Goal: Task Accomplishment & Management: Manage account settings

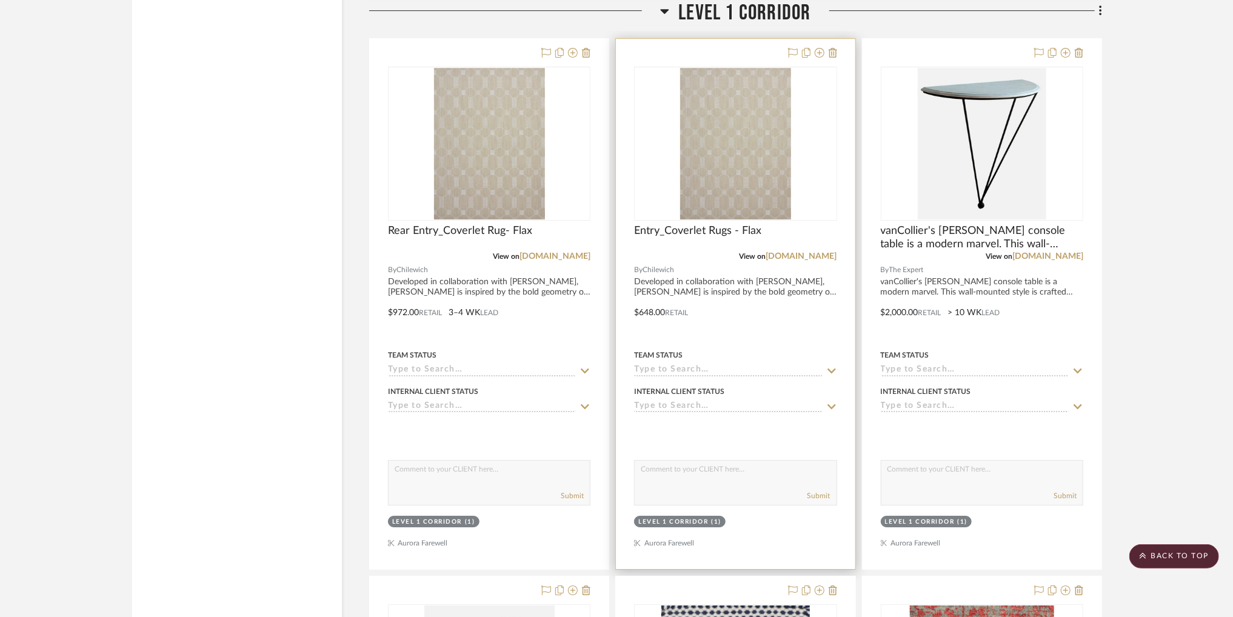
scroll to position [2666, 0]
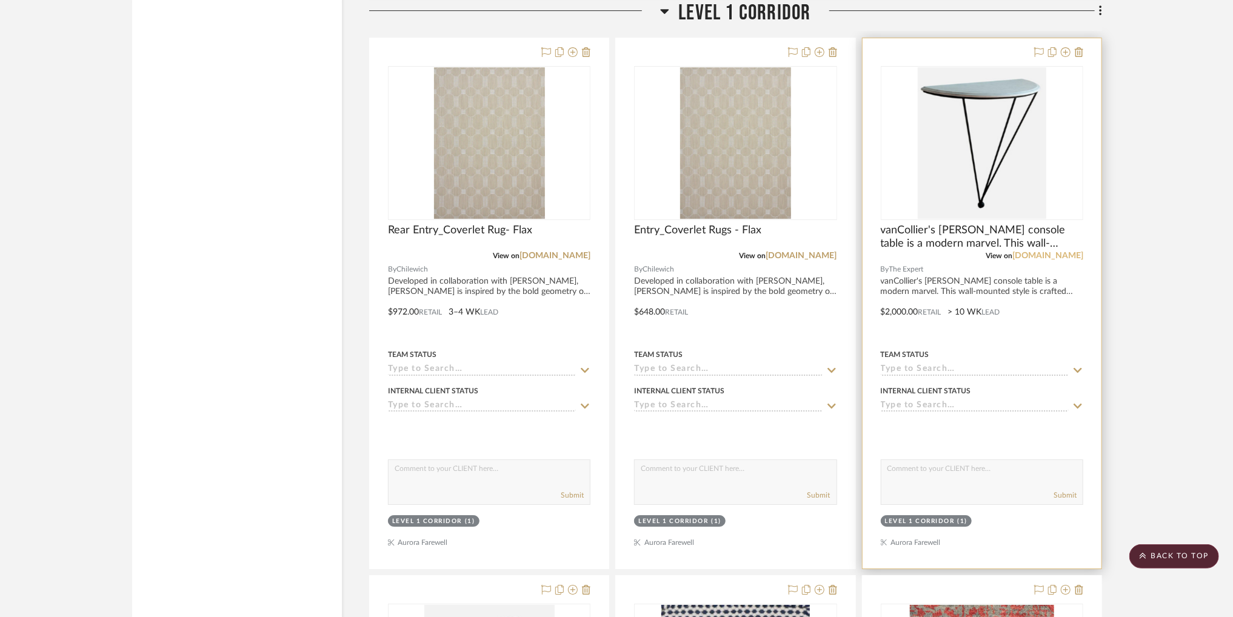
click at [1076, 258] on link "[DOMAIN_NAME]" at bounding box center [1048, 256] width 71 height 8
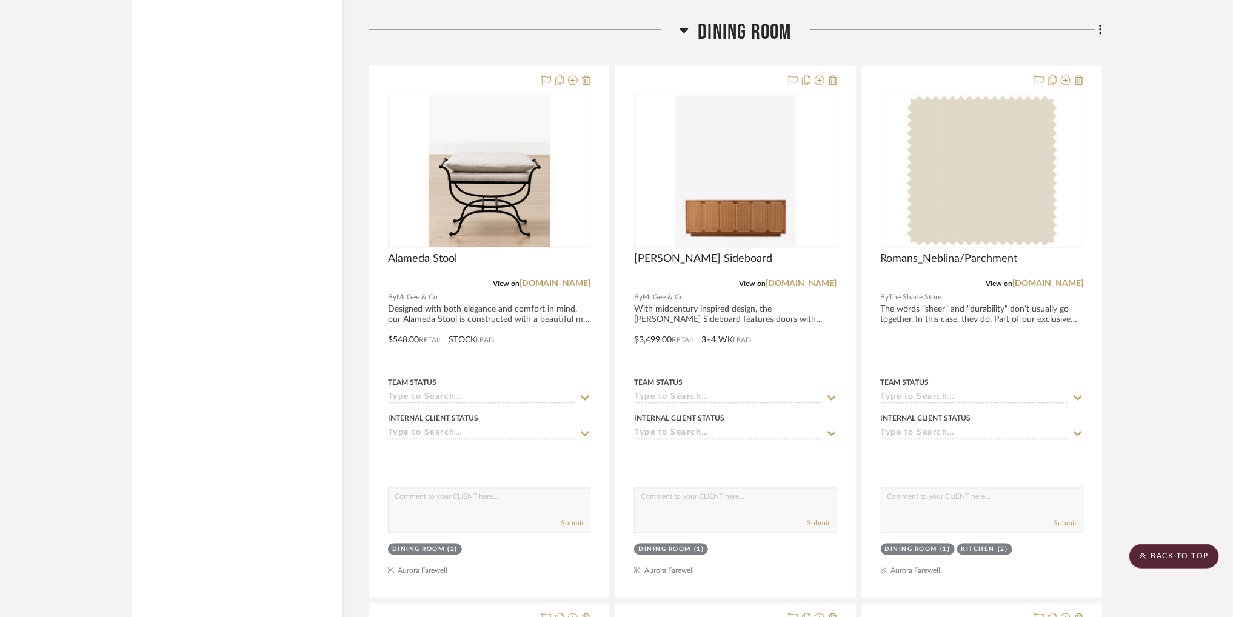
scroll to position [4374, 0]
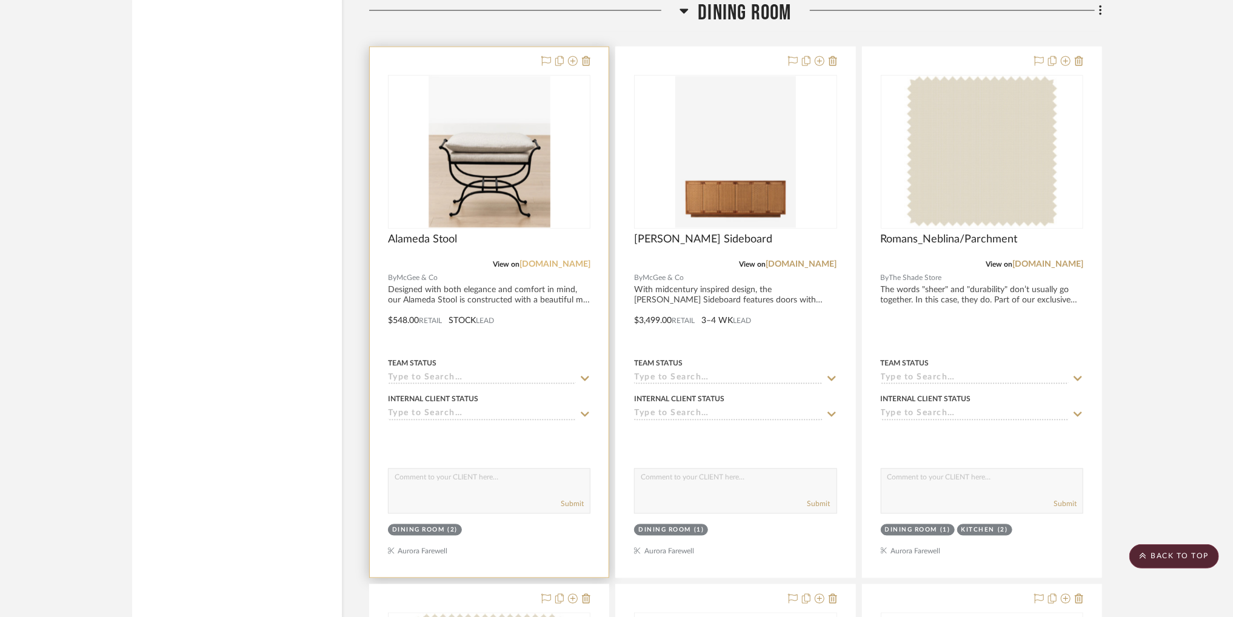
click at [543, 265] on link "[DOMAIN_NAME]" at bounding box center [555, 265] width 71 height 8
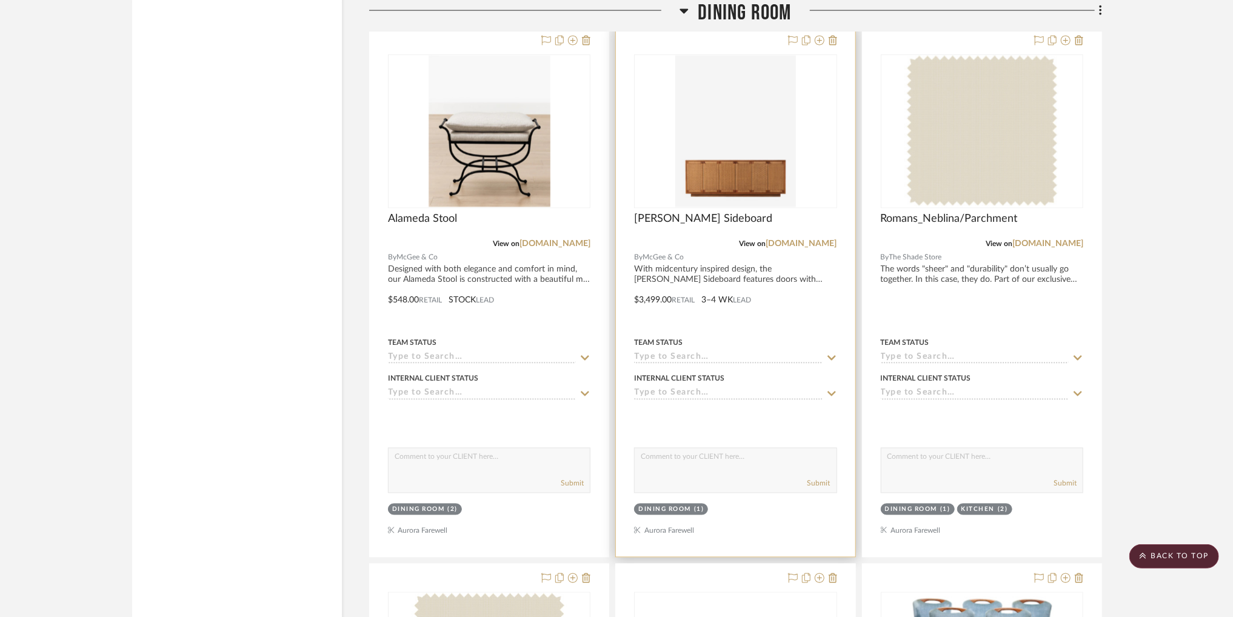
scroll to position [4396, 0]
click at [705, 220] on span "[PERSON_NAME] Sideboard" at bounding box center [703, 217] width 138 height 13
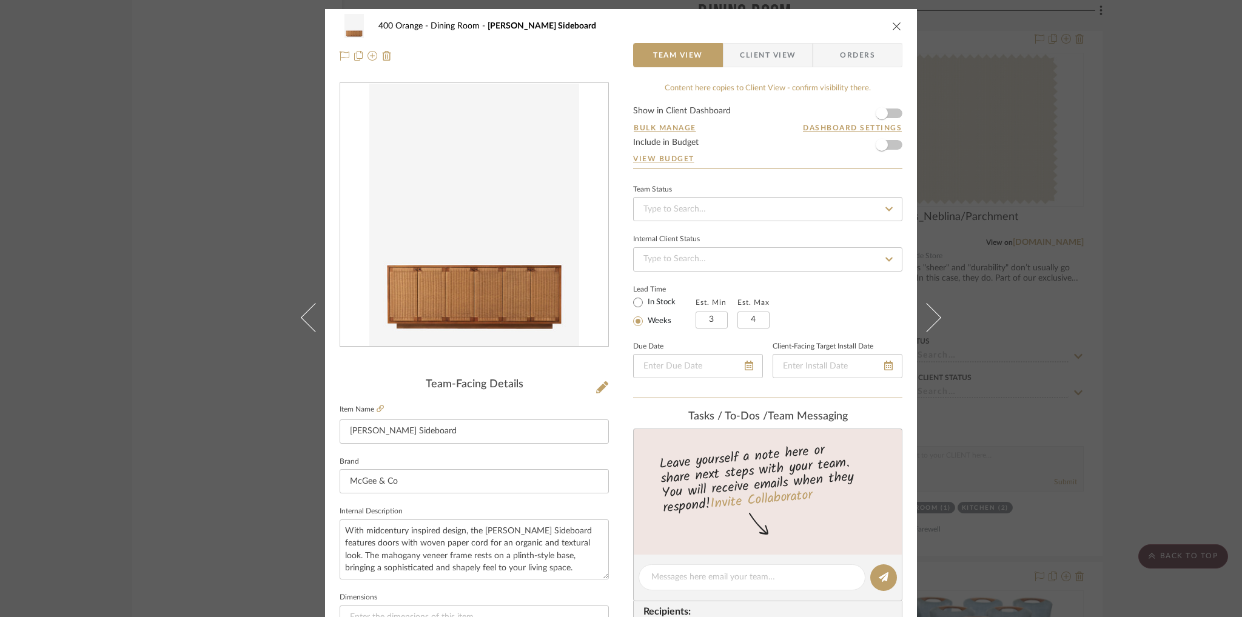
click at [892, 28] on icon "close" at bounding box center [897, 26] width 10 height 10
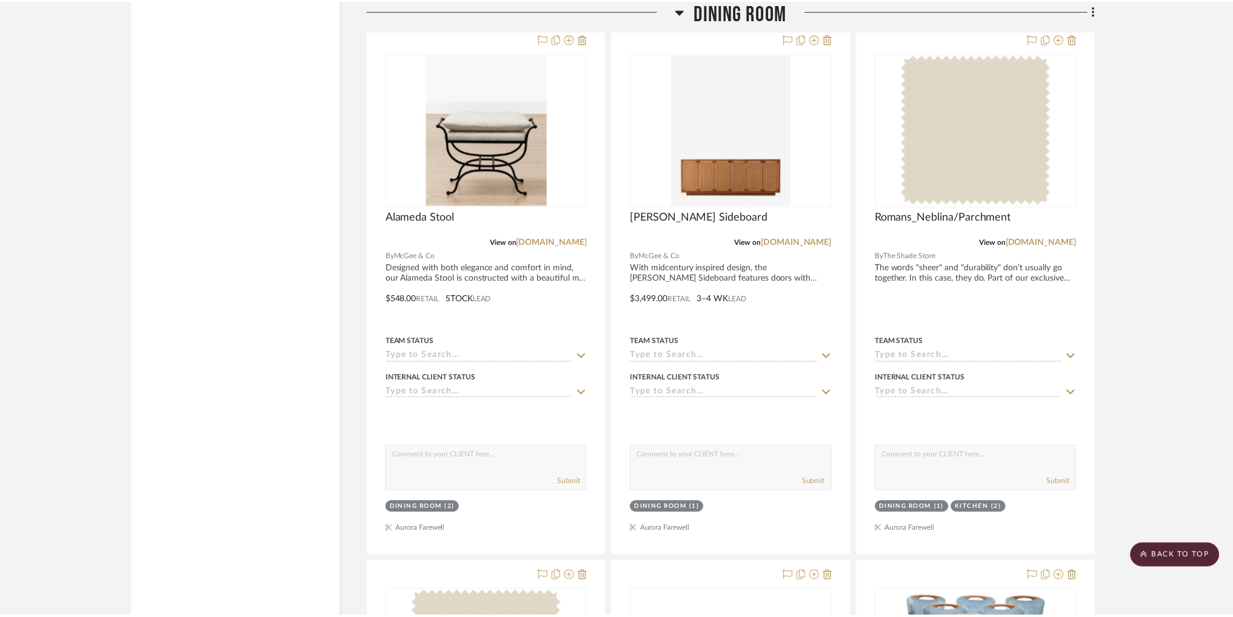
scroll to position [4396, 0]
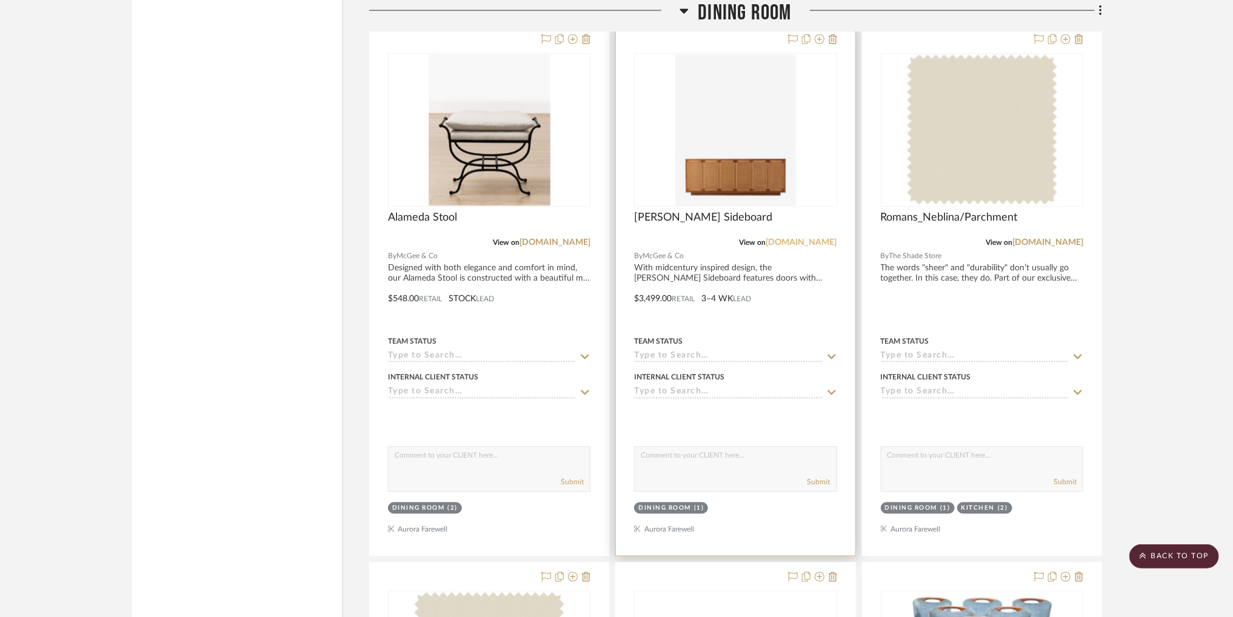
click at [793, 241] on link "[DOMAIN_NAME]" at bounding box center [801, 243] width 71 height 8
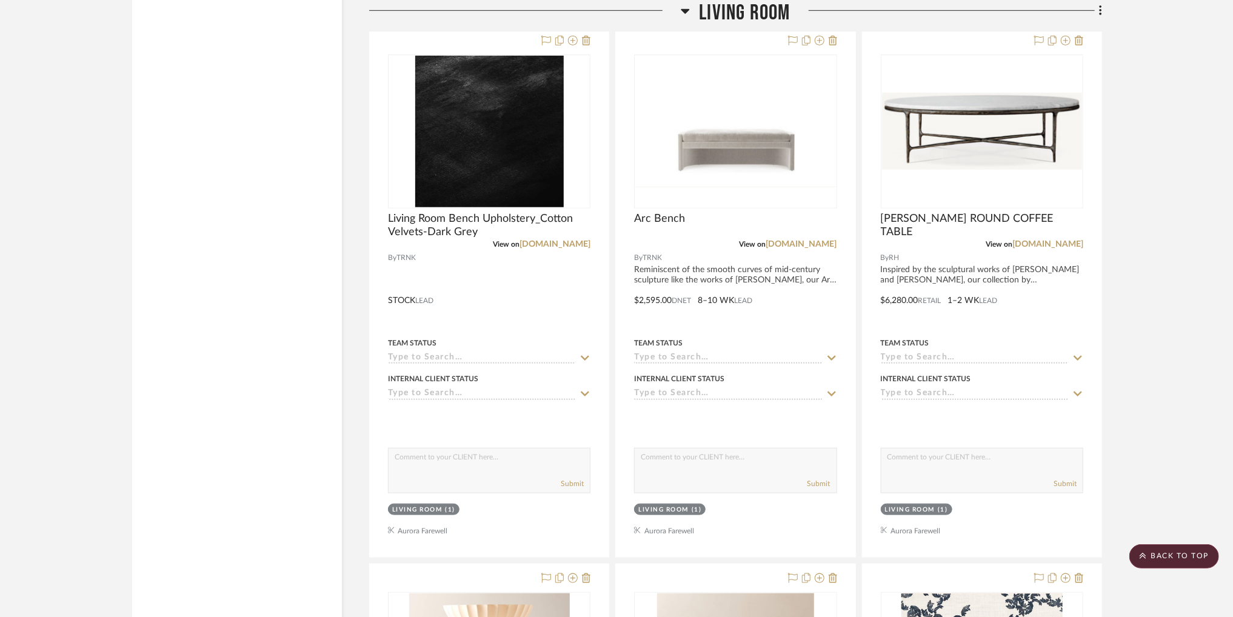
scroll to position [12981, 0]
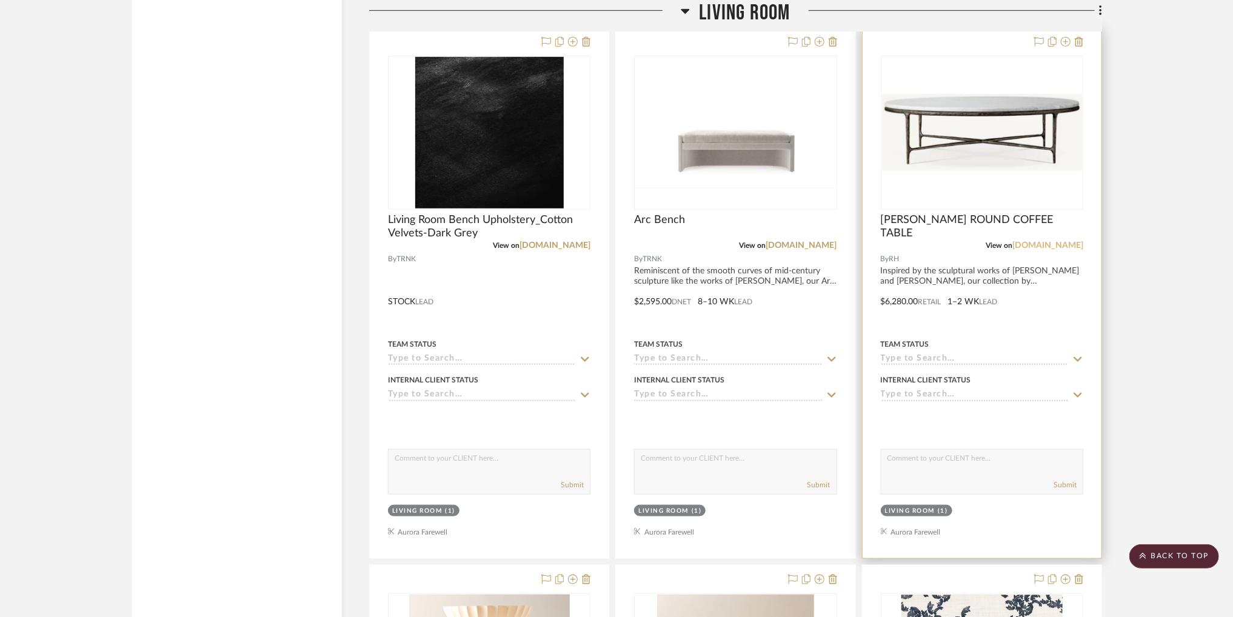
click at [1076, 250] on link "[DOMAIN_NAME]" at bounding box center [1048, 245] width 71 height 8
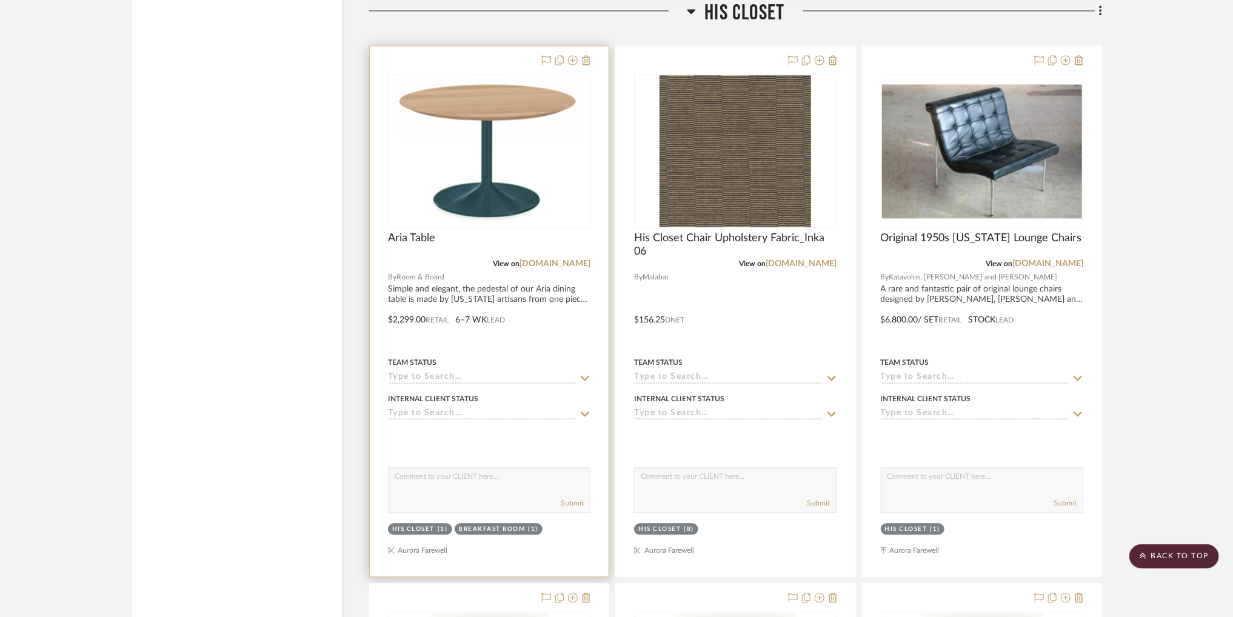
scroll to position [29509, 0]
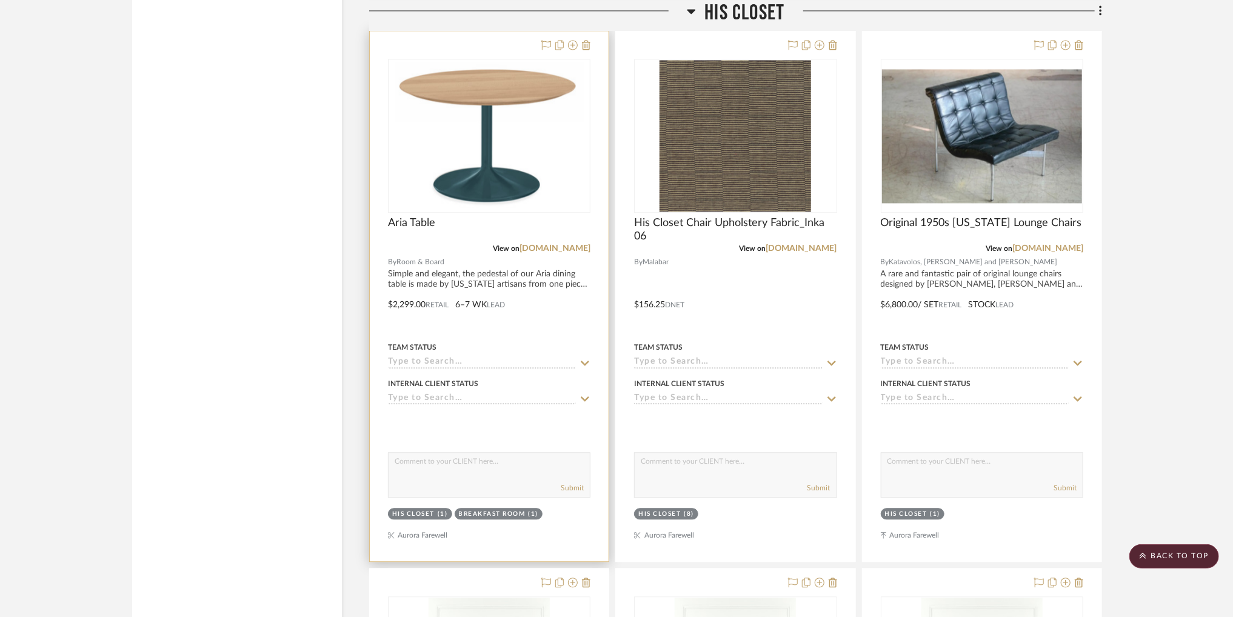
click at [529, 151] on img "0" at bounding box center [490, 136] width 190 height 152
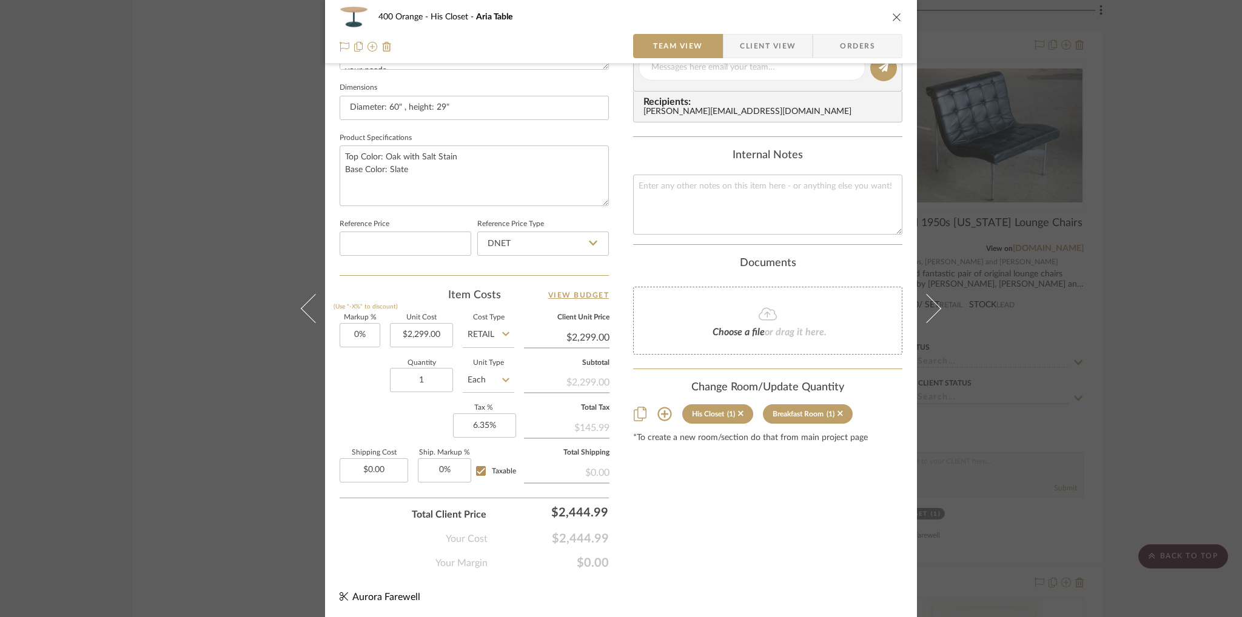
scroll to position [508, 0]
click at [739, 416] on icon at bounding box center [740, 415] width 5 height 5
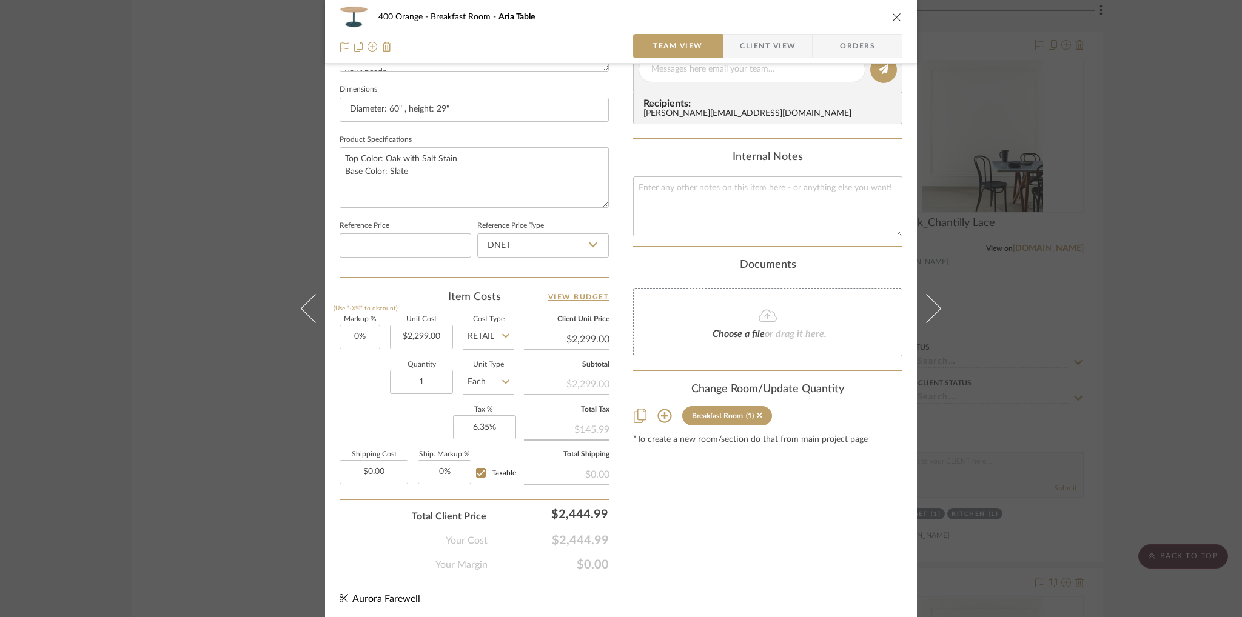
click at [892, 15] on icon "close" at bounding box center [897, 17] width 10 height 10
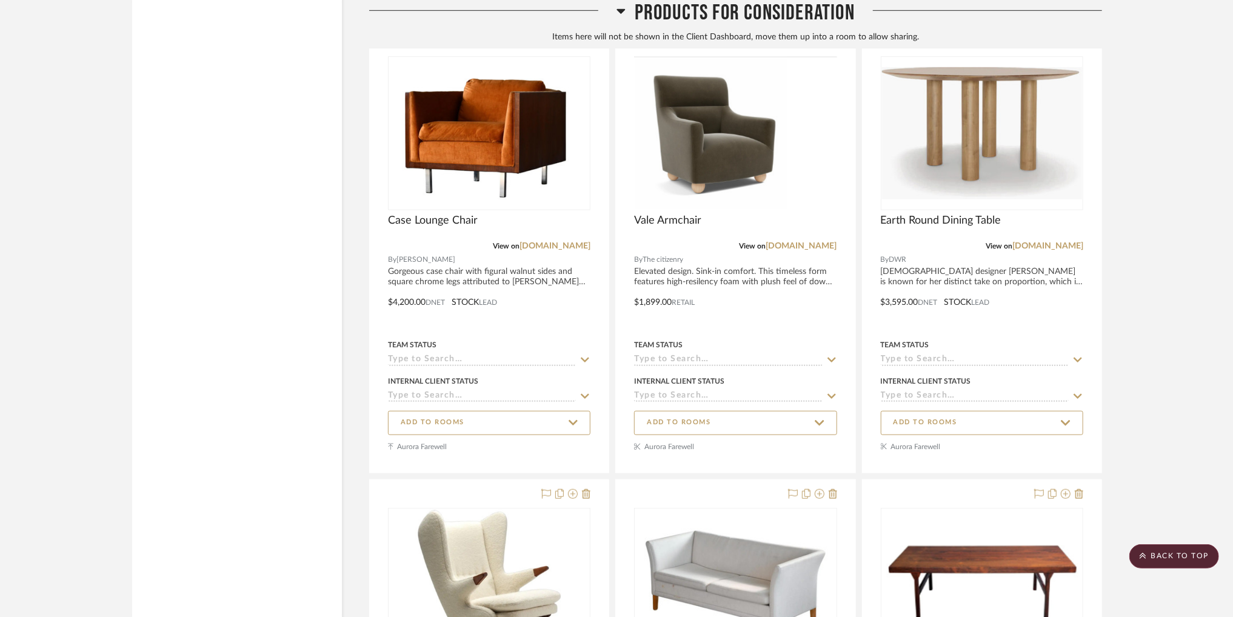
scroll to position [43819, 0]
